Goal: Task Accomplishment & Management: Manage account settings

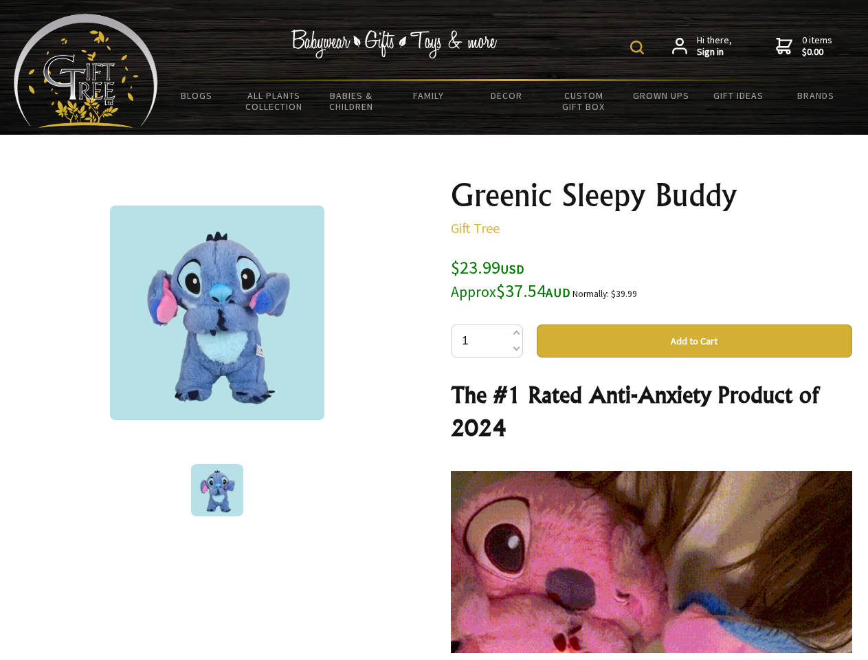
click at [639, 47] on img at bounding box center [637, 48] width 14 height 14
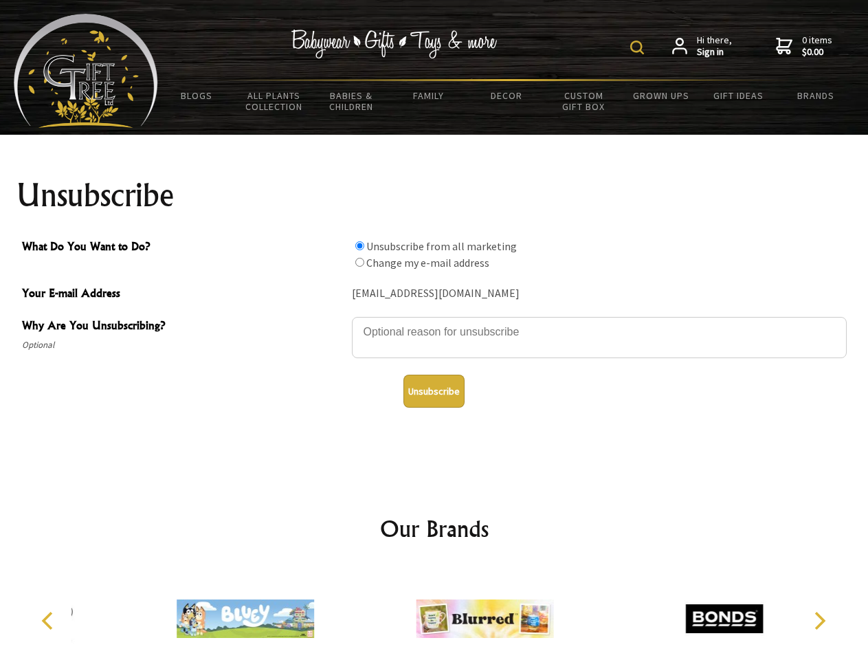
click at [639, 47] on img at bounding box center [637, 48] width 14 height 14
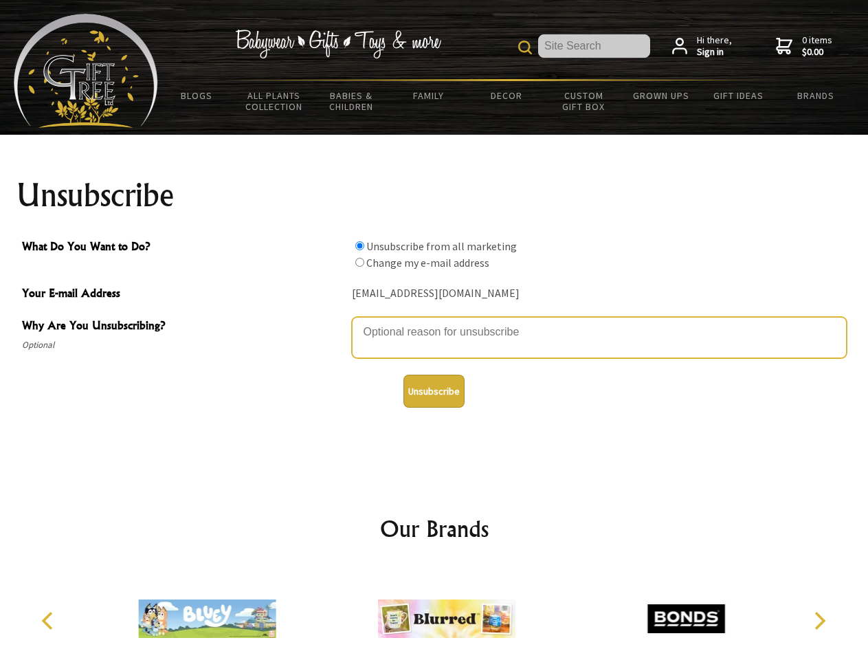
click at [434, 322] on textarea "Why Are You Unsubscribing?" at bounding box center [599, 337] width 495 height 41
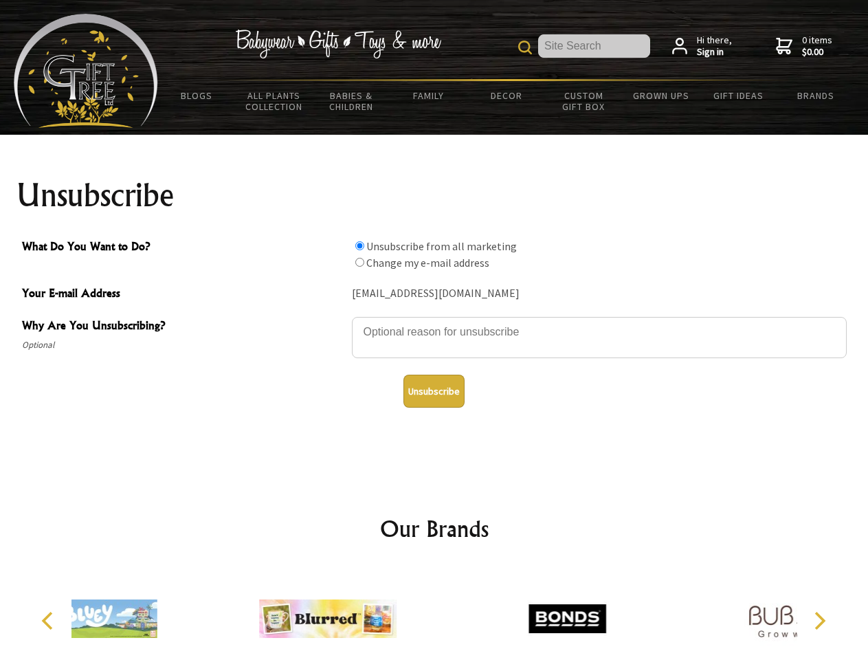
click at [360, 245] on input "What Do You Want to Do?" at bounding box center [359, 245] width 9 height 9
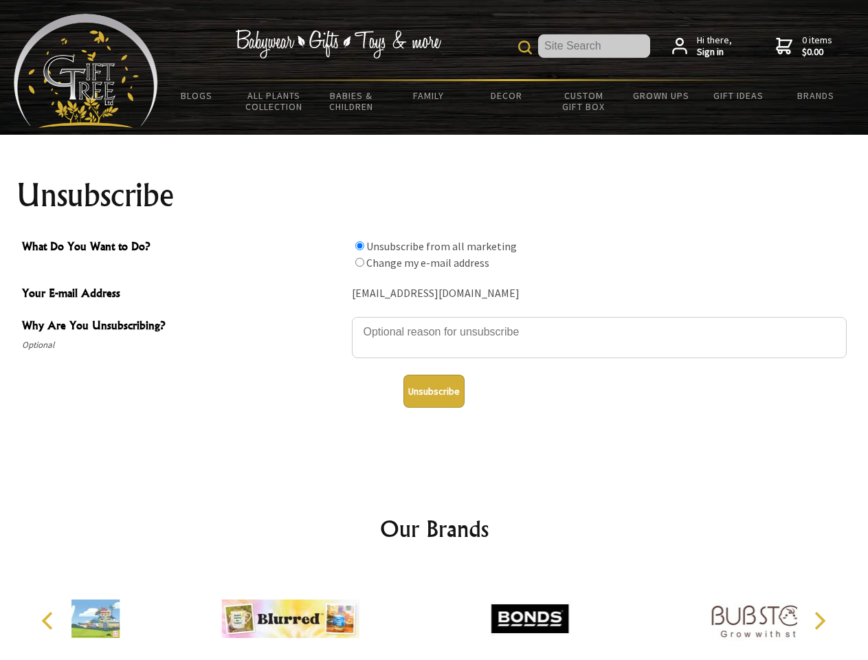
click at [360, 262] on input "What Do You Want to Do?" at bounding box center [359, 262] width 9 height 9
radio input "true"
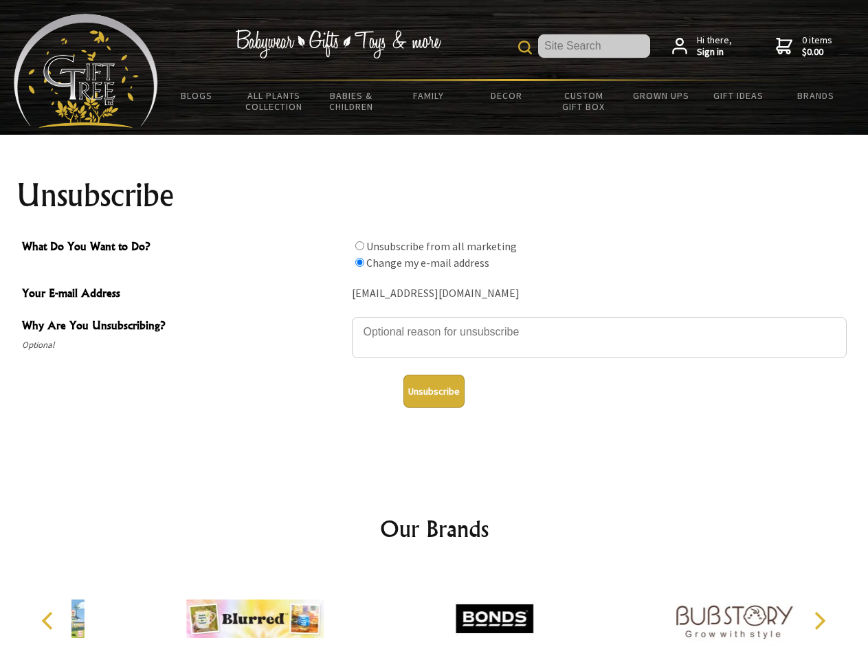
click at [434, 391] on button "Unsubscribe" at bounding box center [434, 391] width 61 height 33
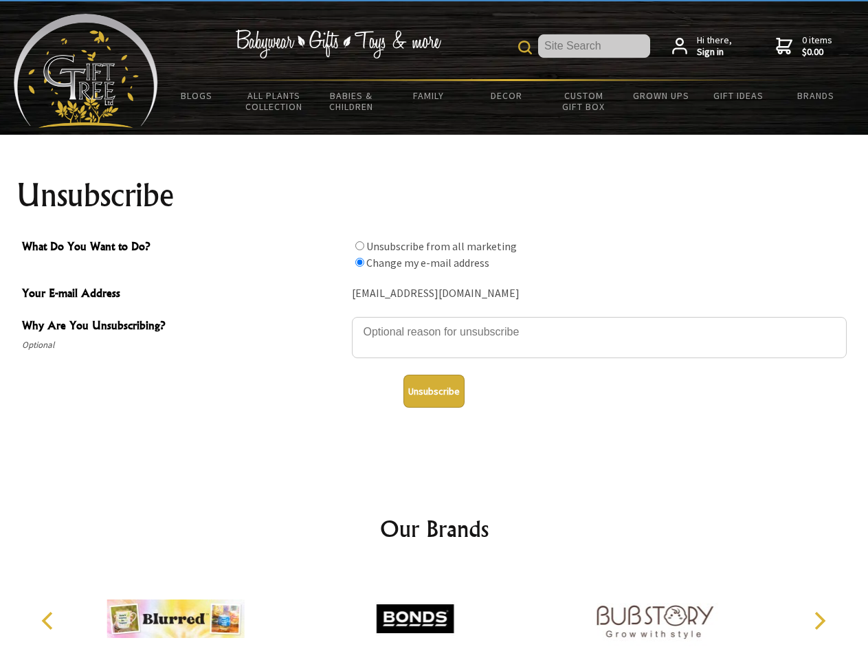
click at [49, 621] on icon "Previous" at bounding box center [49, 621] width 18 height 18
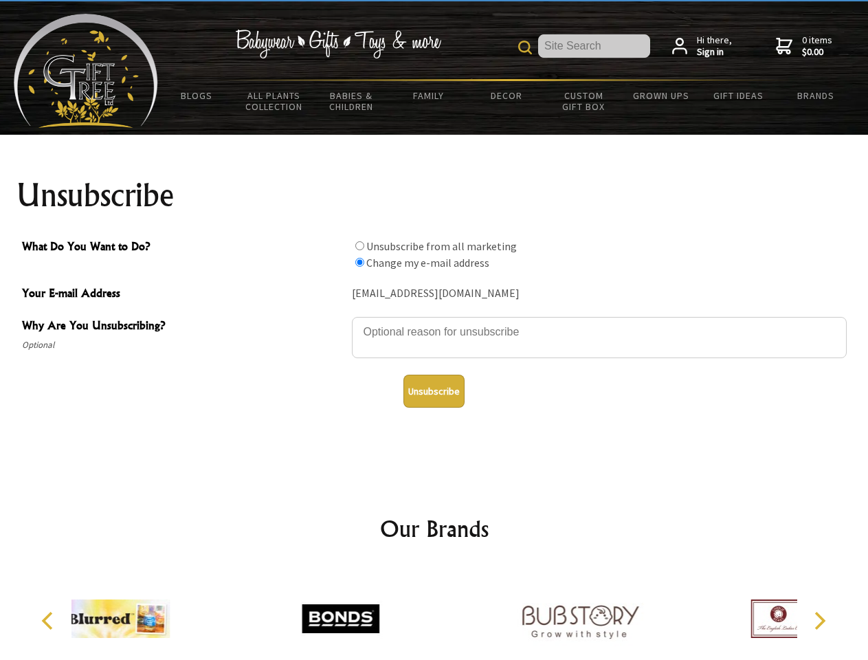
click at [819, 621] on icon "Next" at bounding box center [819, 621] width 18 height 18
